Goal: Communication & Community: Answer question/provide support

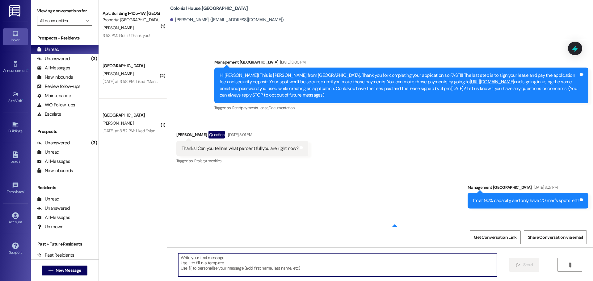
scroll to position [3075, 0]
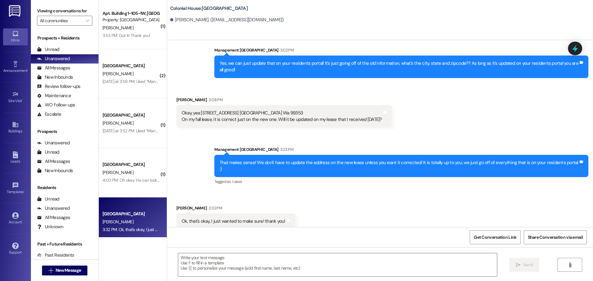
scroll to position [107, 0]
click at [54, 48] on div "Unread" at bounding box center [48, 49] width 22 height 6
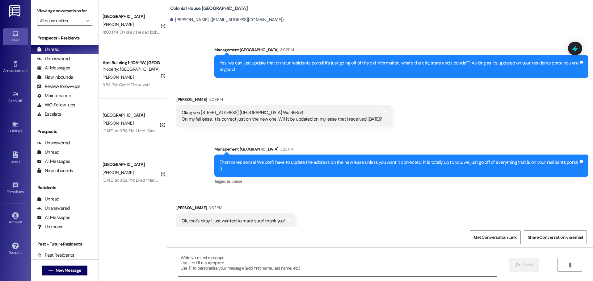
scroll to position [108, 0]
drag, startPoint x: 220, startPoint y: 277, endPoint x: 220, endPoint y: 272, distance: 5.6
click at [220, 273] on div " Send " at bounding box center [380, 271] width 426 height 46
click at [220, 272] on textarea at bounding box center [337, 264] width 319 height 23
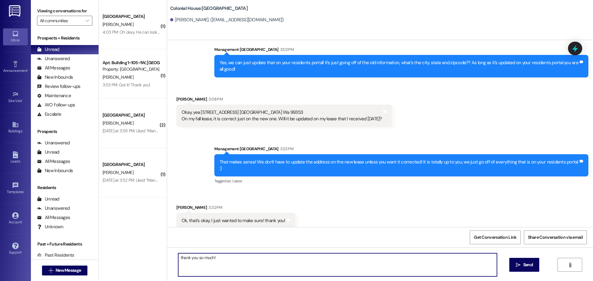
type textarea "thank you so much!!"
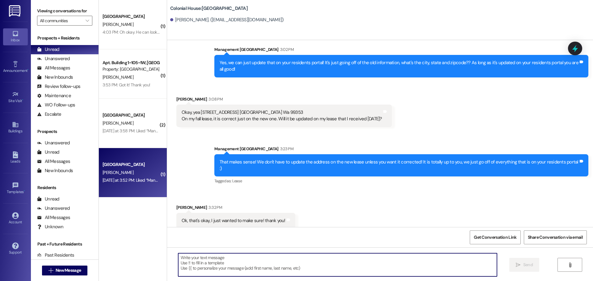
scroll to position [107, 0]
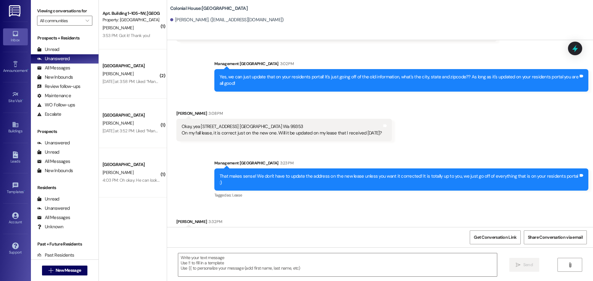
scroll to position [107, 0]
